Goal: Navigation & Orientation: Find specific page/section

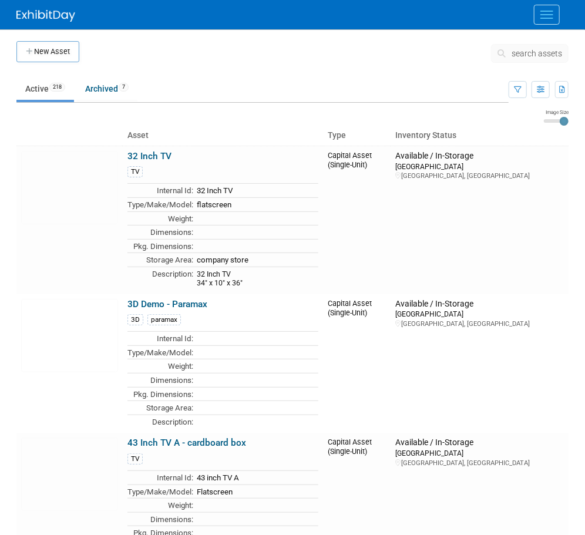
drag, startPoint x: 219, startPoint y: 8, endPoint x: 246, endPoint y: 9, distance: 26.4
click at [0, 0] on link "Events" at bounding box center [0, 0] width 0 height 0
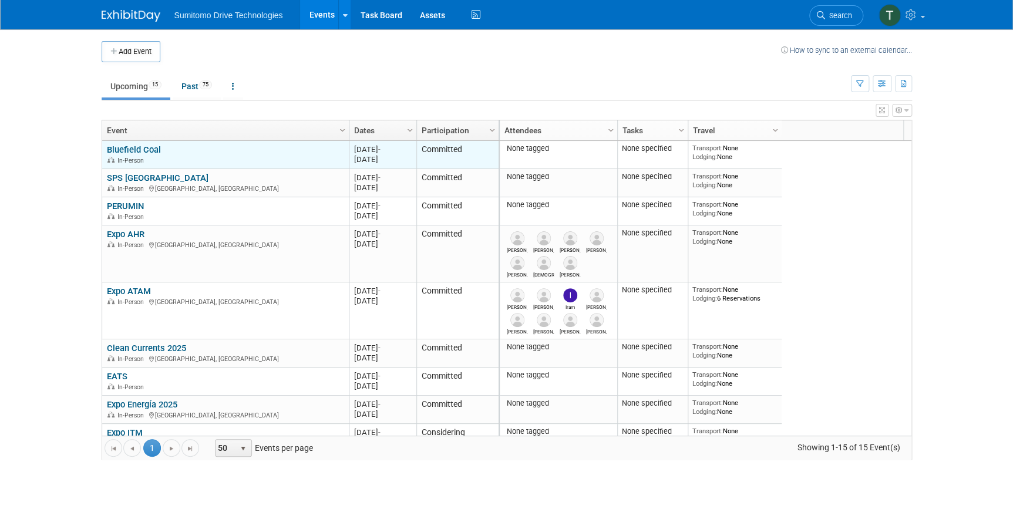
click at [136, 150] on link "Bluefield Coal" at bounding box center [134, 149] width 54 height 11
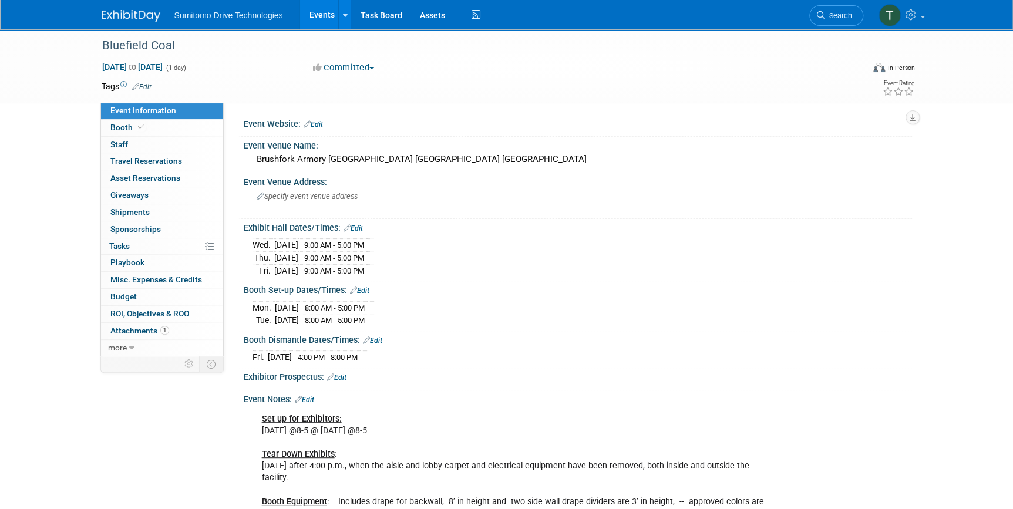
scroll to position [214, 0]
